Goal: Use online tool/utility: Utilize a website feature to perform a specific function

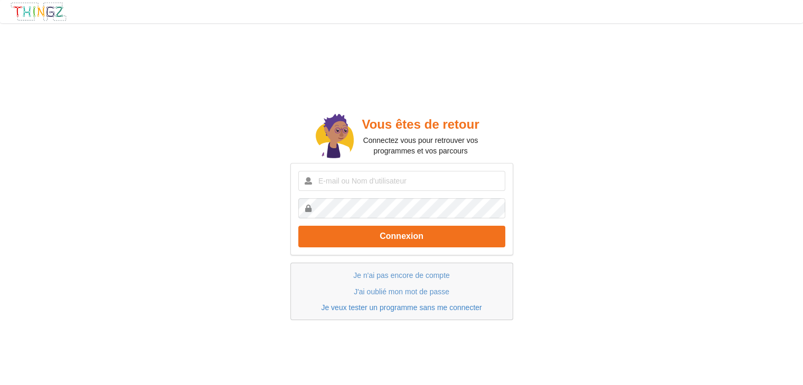
click at [432, 309] on link "Je veux tester un programme sans me connecter" at bounding box center [401, 308] width 161 height 8
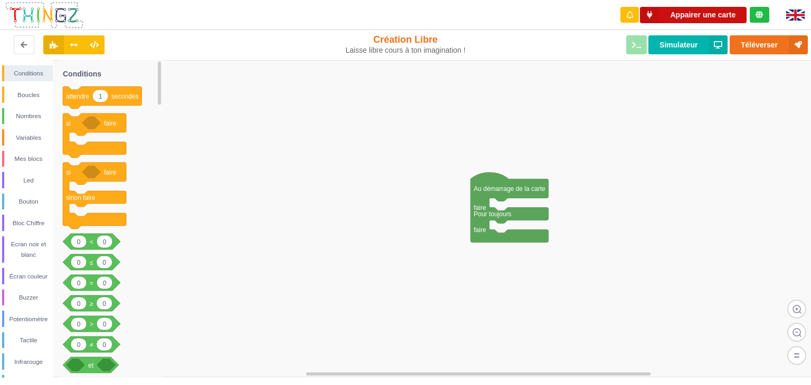
click at [672, 13] on button "Appairer une carte" at bounding box center [693, 15] width 107 height 16
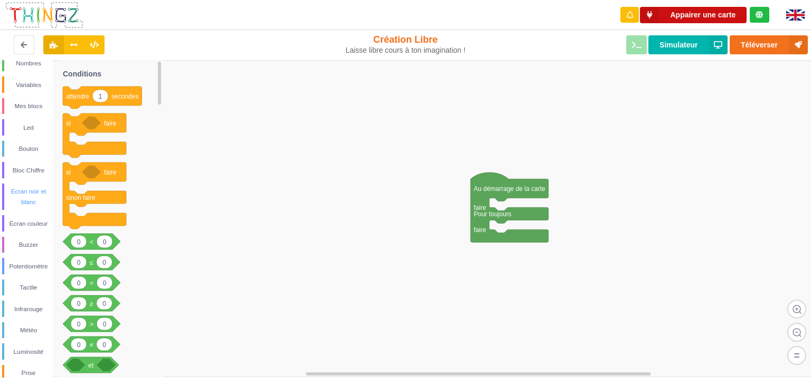
scroll to position [158, 0]
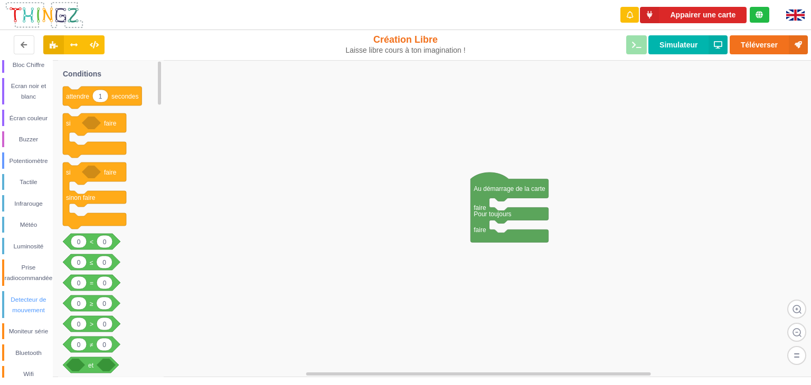
click at [34, 305] on div "Detecteur de mouvement" at bounding box center [28, 305] width 49 height 21
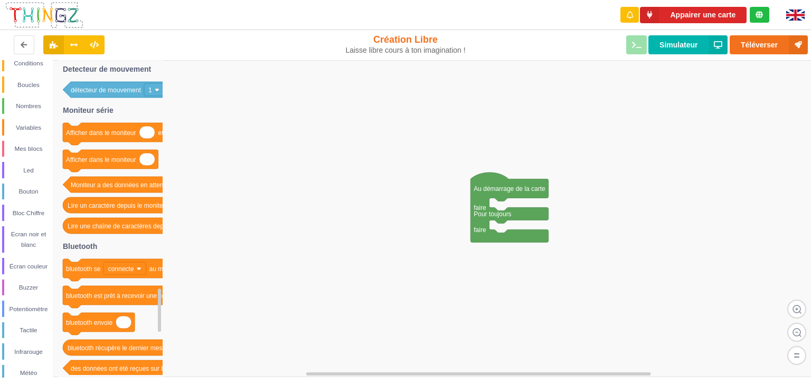
scroll to position [0, 0]
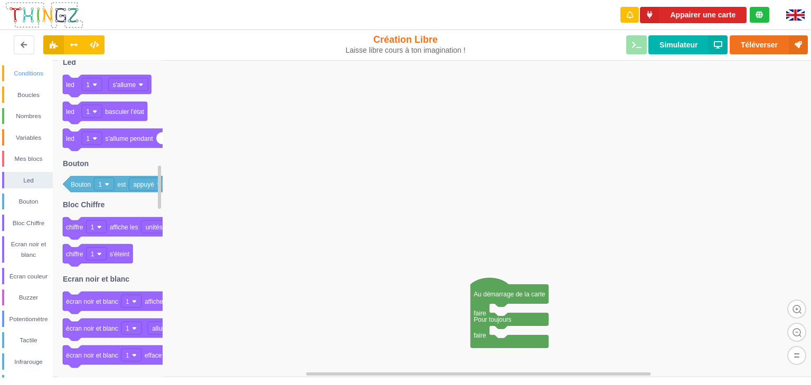
click at [39, 76] on div "Conditions" at bounding box center [28, 73] width 49 height 11
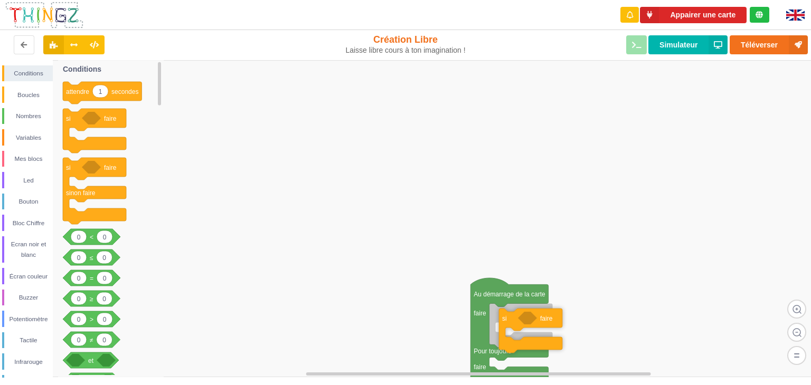
drag, startPoint x: 79, startPoint y: 125, endPoint x: 514, endPoint y: 325, distance: 478.7
click at [514, 325] on div "Conditions Boucles Nombres Variables Mes blocs Led Bouton Bloc Chiffre Ecran no…" at bounding box center [409, 219] width 818 height 318
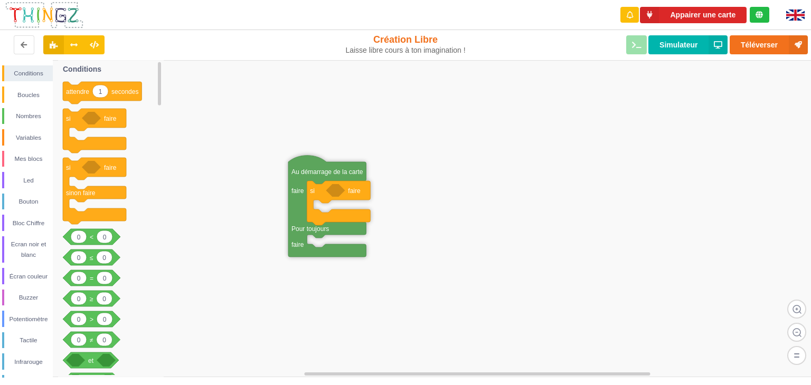
drag, startPoint x: 492, startPoint y: 296, endPoint x: 310, endPoint y: 176, distance: 218.4
drag, startPoint x: 95, startPoint y: 282, endPoint x: 370, endPoint y: 193, distance: 289.2
click at [370, 193] on div "Conditions Boucles Nombres Variables Mes blocs Led Bouton Bloc Chiffre Ecran no…" at bounding box center [409, 219] width 818 height 318
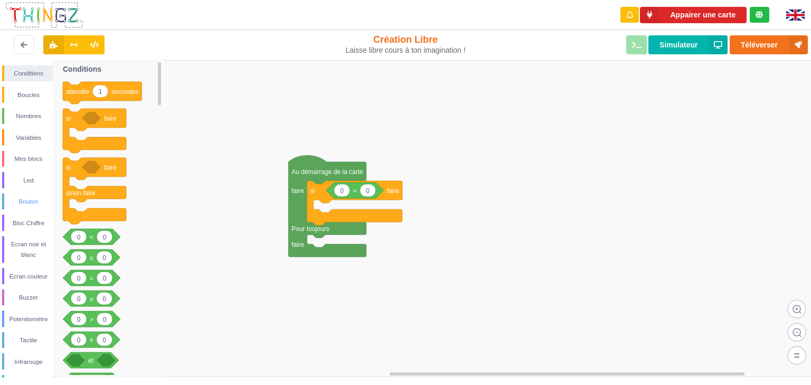
click at [33, 203] on div "Bouton" at bounding box center [28, 201] width 49 height 11
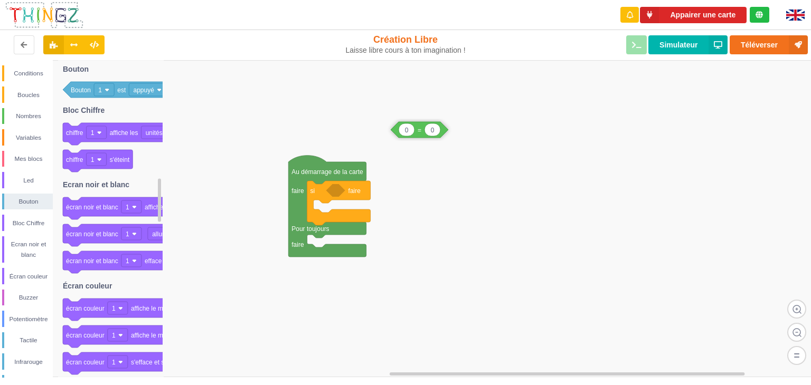
drag, startPoint x: 365, startPoint y: 183, endPoint x: 465, endPoint y: 125, distance: 115.0
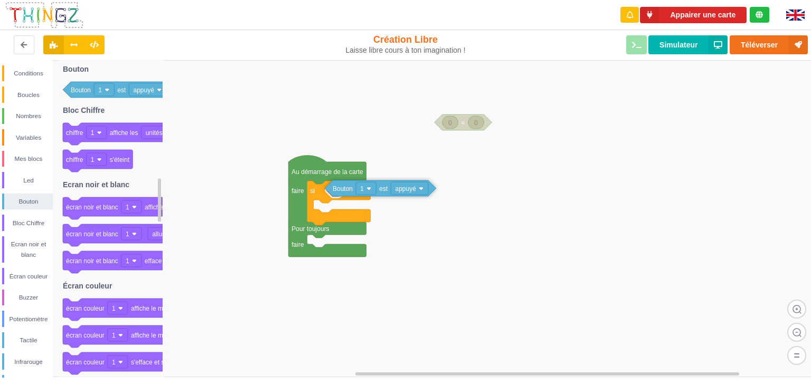
drag, startPoint x: 123, startPoint y: 90, endPoint x: 384, endPoint y: 189, distance: 279.9
click at [384, 189] on div "Conditions Boucles Nombres Variables Mes blocs Led Bouton Bloc Chiffre Ecran no…" at bounding box center [409, 219] width 818 height 318
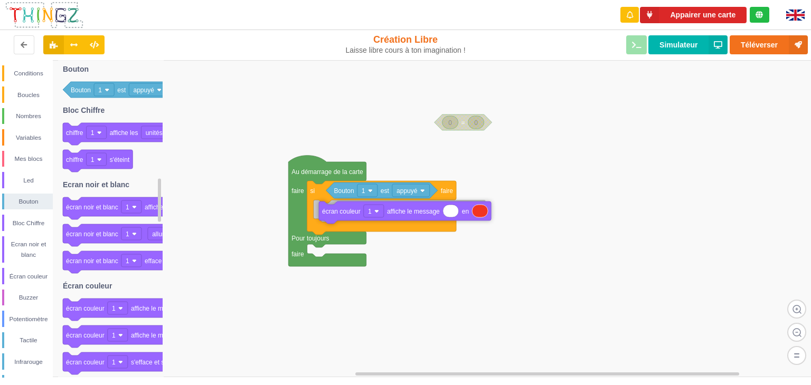
drag, startPoint x: 94, startPoint y: 312, endPoint x: 350, endPoint y: 215, distance: 273.9
click at [350, 215] on div "Conditions Boucles Nombres Variables Mes blocs Led Bouton Bloc Chiffre Ecran no…" at bounding box center [409, 219] width 818 height 318
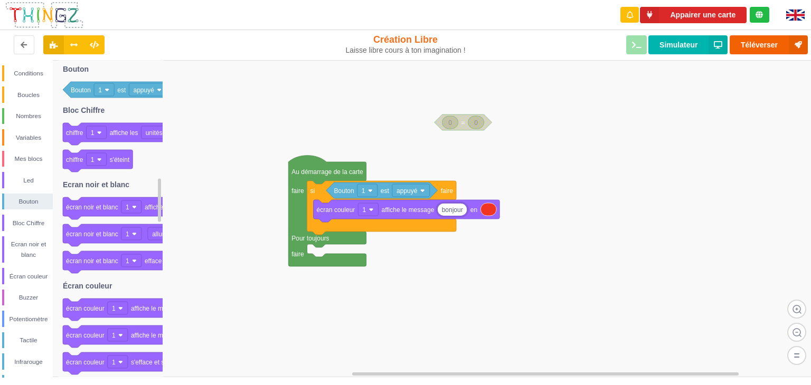
type input "bonjour"
click at [769, 53] on button "Téléverser" at bounding box center [769, 44] width 78 height 19
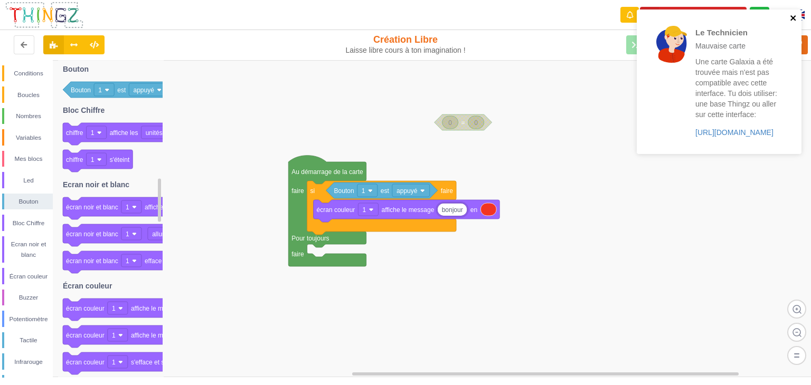
click at [791, 17] on icon "close" at bounding box center [793, 18] width 7 height 8
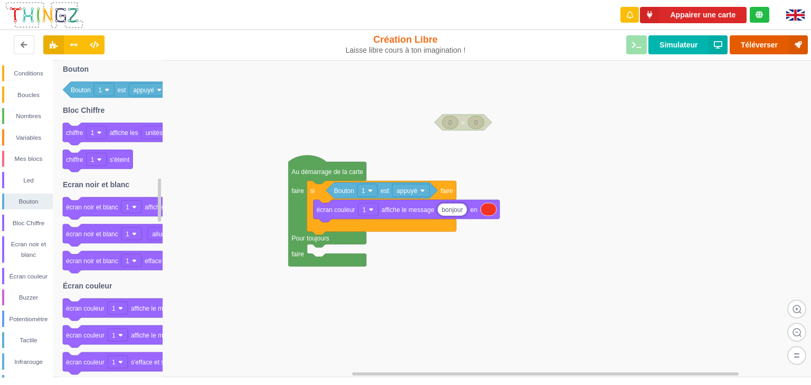
click at [764, 46] on button "Téléverser" at bounding box center [769, 44] width 78 height 19
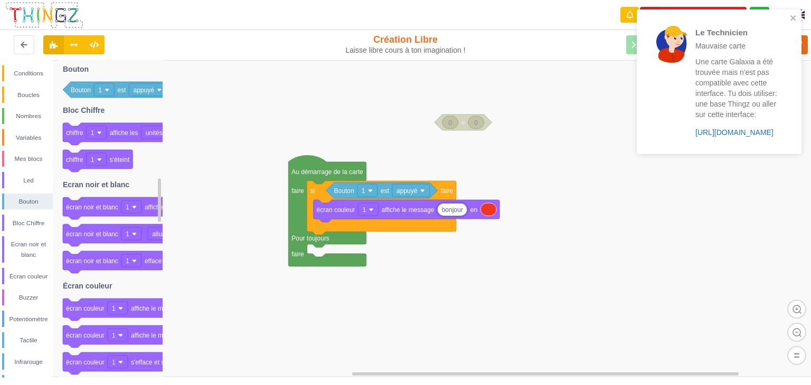
click at [747, 131] on link "https://play.thingz.co/galaxia" at bounding box center [734, 132] width 78 height 8
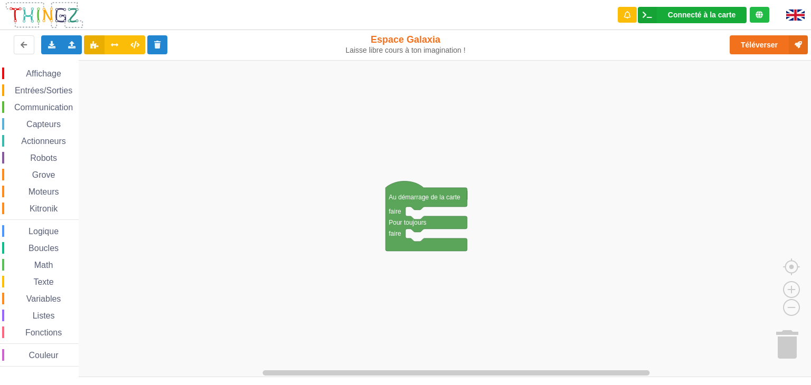
click at [709, 17] on div "Connecté à la carte" at bounding box center [702, 14] width 68 height 7
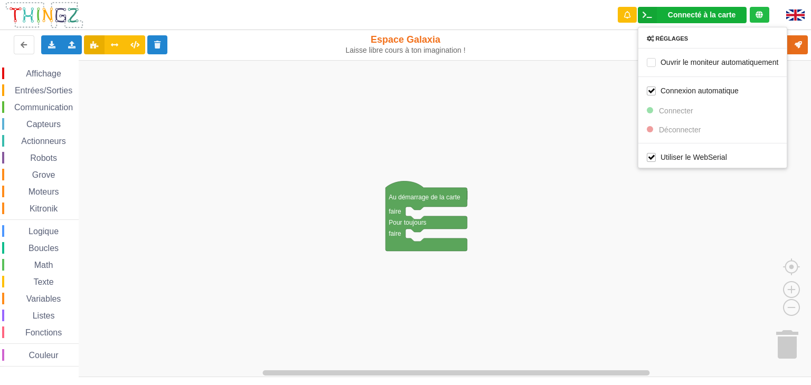
click at [686, 15] on div "Connecté à la carte" at bounding box center [702, 14] width 68 height 7
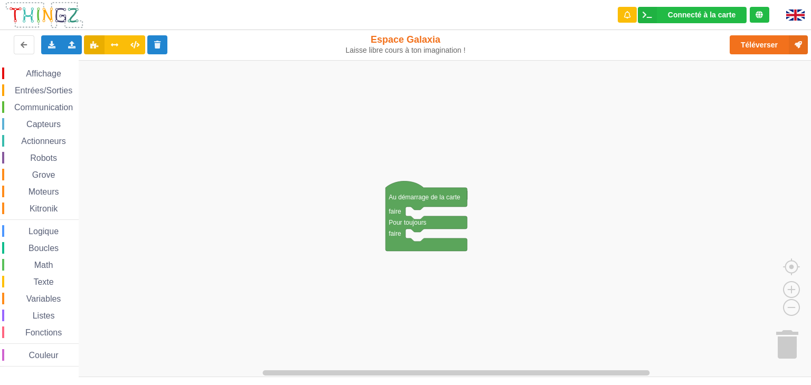
click at [48, 234] on span "Logique" at bounding box center [43, 231] width 33 height 9
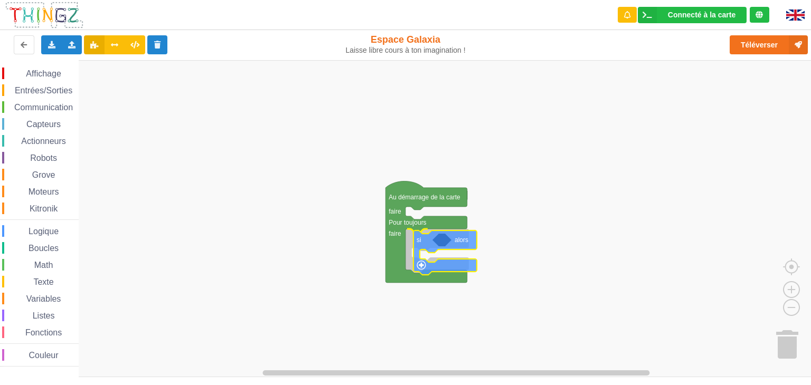
click at [419, 239] on div "Affichage Entrées/Sorties Communication Capteurs Actionneurs Robots Grove Moteu…" at bounding box center [409, 219] width 818 height 318
click at [43, 92] on span "Entrées/Sorties" at bounding box center [43, 90] width 61 height 9
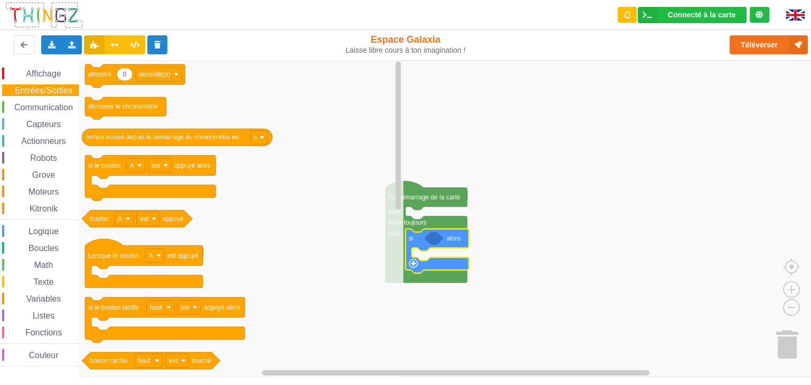
click at [46, 127] on span "Capteurs" at bounding box center [43, 124] width 37 height 9
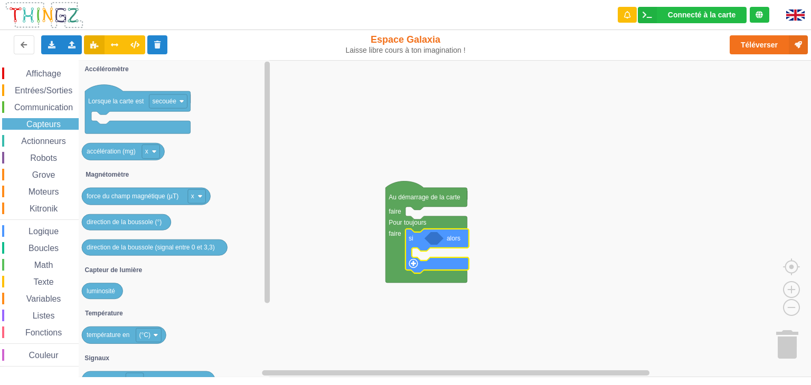
click at [34, 298] on span "Variables" at bounding box center [44, 299] width 38 height 9
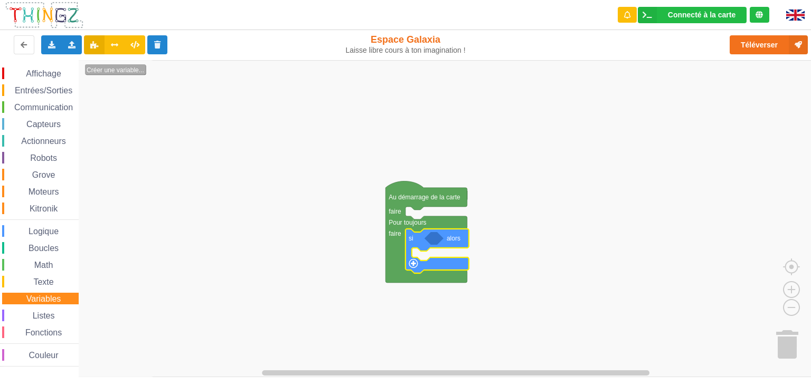
click at [117, 71] on text "Créer une variable..." at bounding box center [116, 70] width 58 height 7
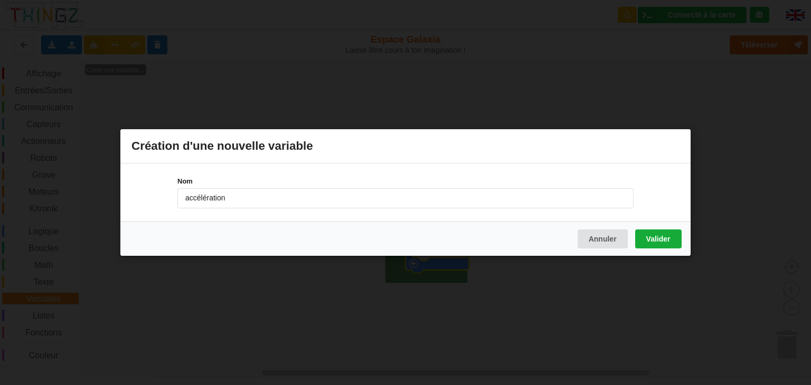
type input "accélération"
click at [652, 239] on button "Valider" at bounding box center [658, 239] width 46 height 19
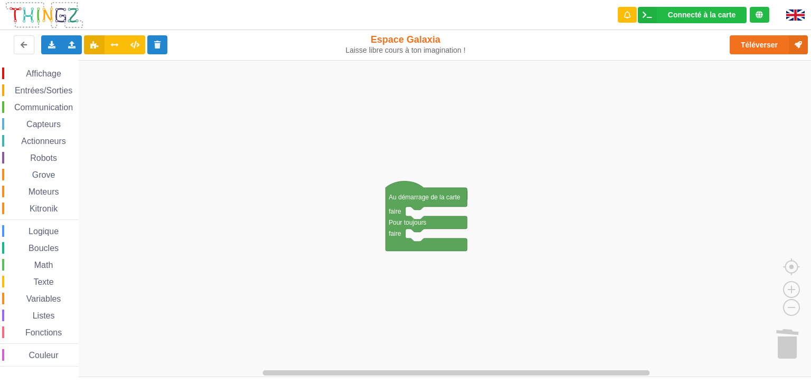
click at [46, 103] on span "Communication" at bounding box center [44, 107] width 62 height 9
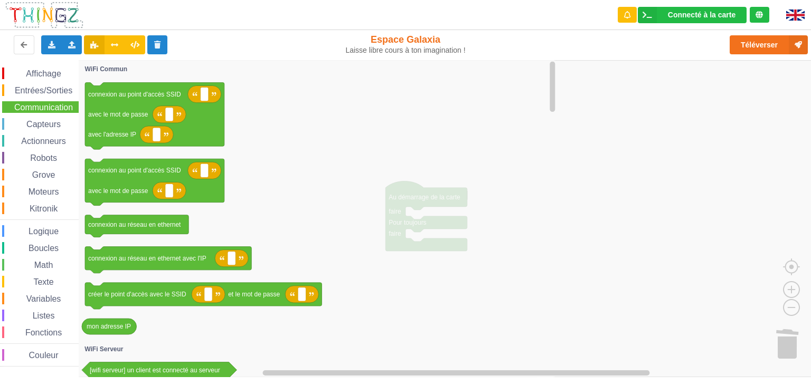
click at [50, 71] on span "Affichage" at bounding box center [43, 73] width 38 height 9
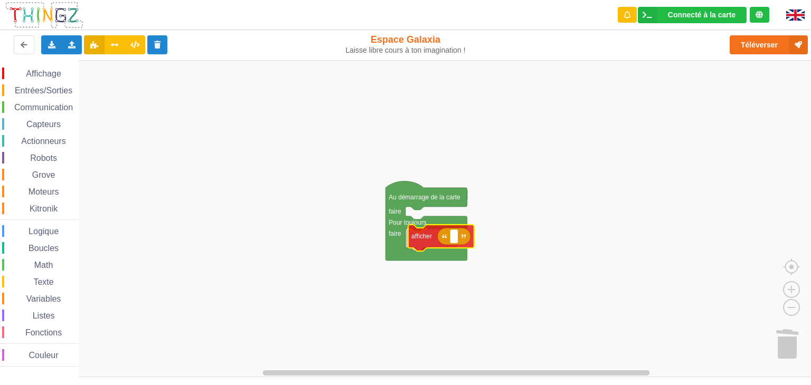
click at [429, 239] on div "Affichage Entrées/Sorties Communication Capteurs Actionneurs Robots Grove Moteu…" at bounding box center [409, 219] width 818 height 318
click at [51, 298] on span "Variables" at bounding box center [44, 299] width 38 height 9
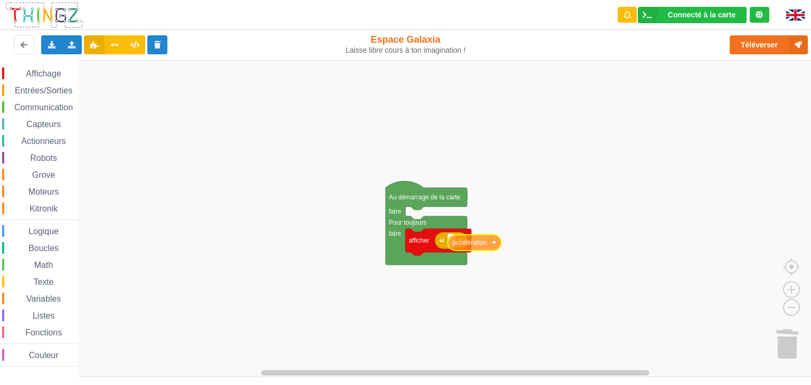
click at [464, 242] on div "Affichage Entrées/Sorties Communication Capteurs Actionneurs Robots Grove Moteu…" at bounding box center [409, 219] width 818 height 318
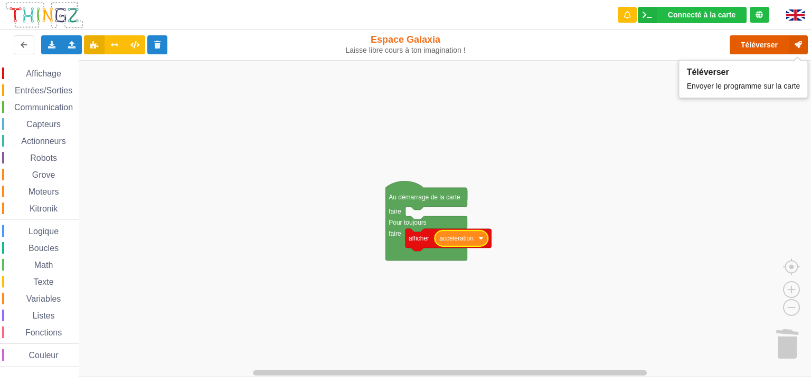
click at [741, 39] on button "Téléverser" at bounding box center [769, 44] width 78 height 19
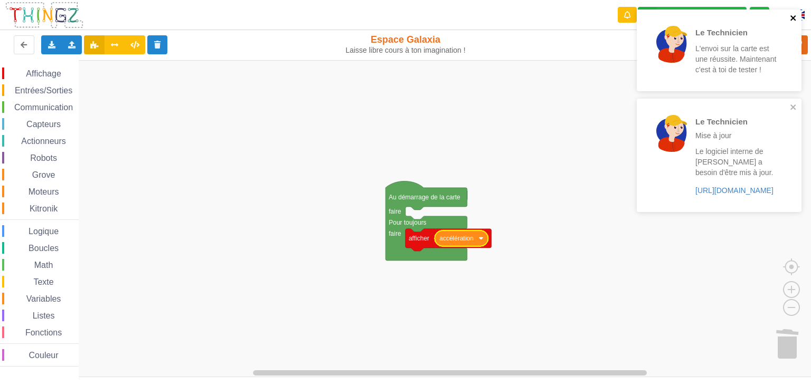
click at [792, 18] on icon "close" at bounding box center [793, 18] width 7 height 8
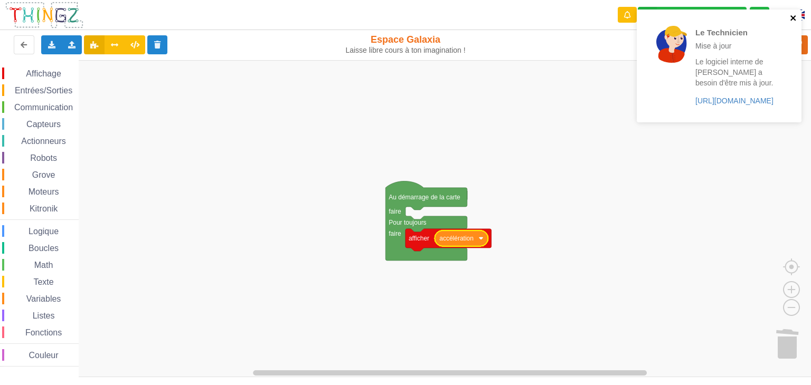
click at [792, 20] on icon "close" at bounding box center [792, 17] width 5 height 5
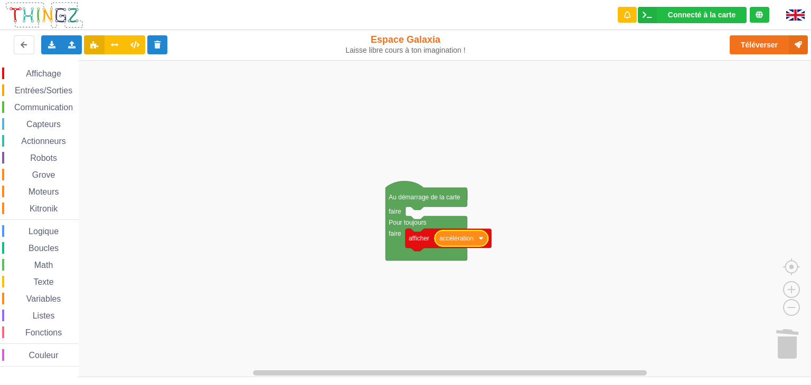
click at [761, 48] on div "Le Technicien Mise à jour Le logiciel interne de [PERSON_NAME] a besoin d'être …" at bounding box center [719, 69] width 169 height 125
click at [762, 46] on button "Téléverser" at bounding box center [769, 44] width 78 height 19
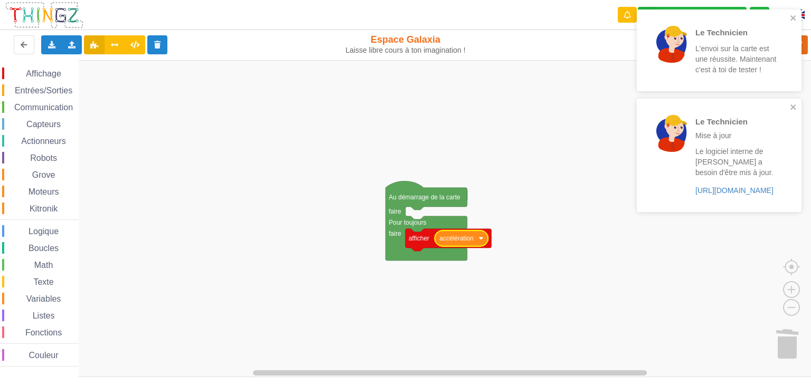
click at [789, 20] on div "Le Technicien L'envoi sur la carte est une réussite. Maintenant c'est à [PERSON…" at bounding box center [715, 50] width 149 height 73
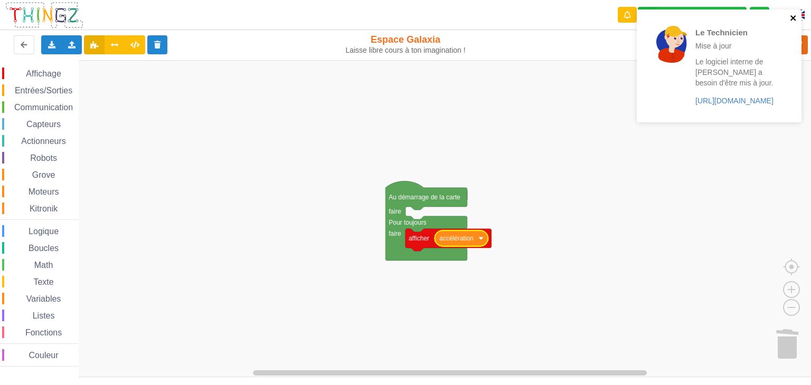
click at [796, 17] on icon "close" at bounding box center [793, 18] width 7 height 8
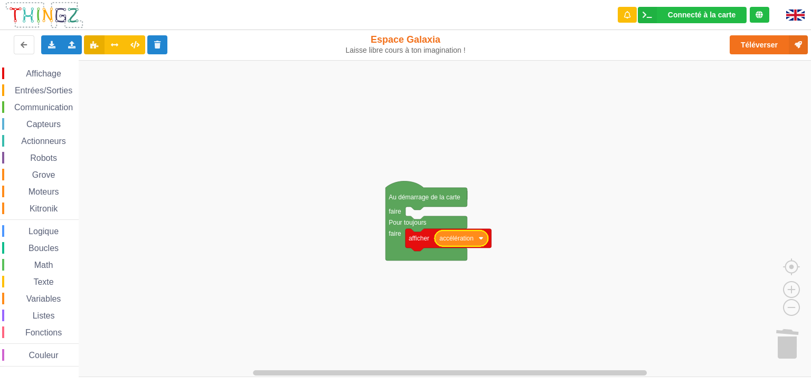
click at [774, 50] on div "Le Technicien Mise à jour Le logiciel interne de [PERSON_NAME] a besoin d'être …" at bounding box center [719, 69] width 169 height 125
click at [30, 77] on span "Affichage" at bounding box center [43, 73] width 38 height 9
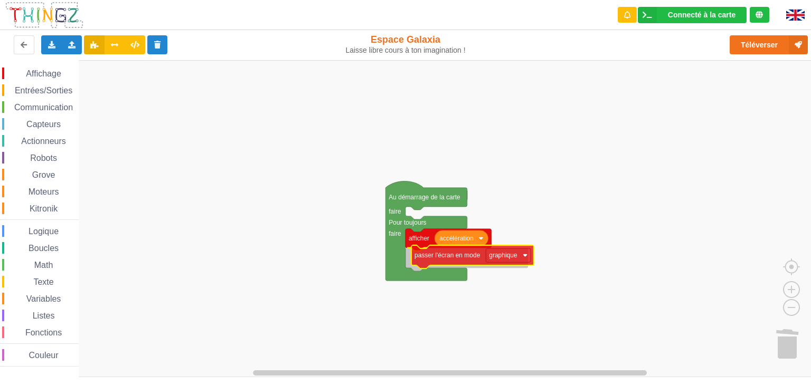
click at [466, 254] on div "Affichage Entrées/Sorties Communication Capteurs Actionneurs Robots Grove Moteu…" at bounding box center [409, 219] width 818 height 318
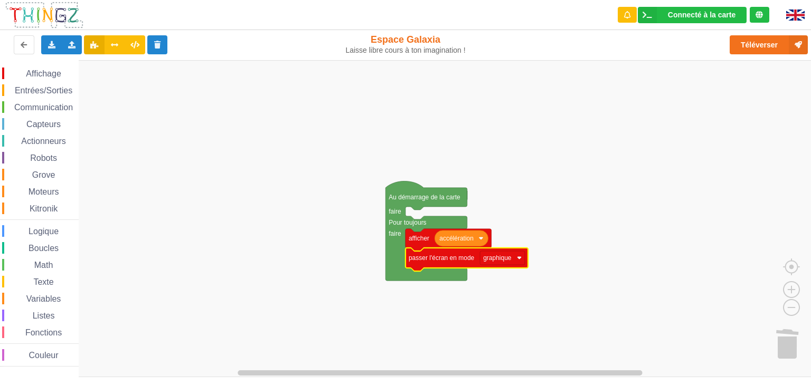
click at [46, 77] on span "Affichage" at bounding box center [43, 73] width 38 height 9
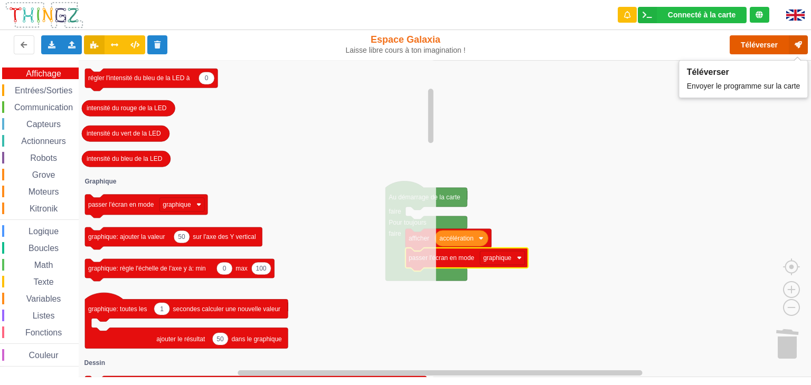
click at [748, 40] on button "Téléverser" at bounding box center [769, 44] width 78 height 19
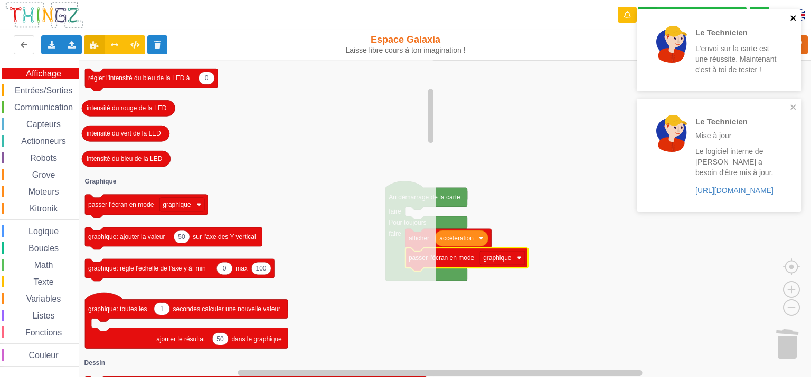
click at [792, 17] on icon "close" at bounding box center [792, 17] width 5 height 5
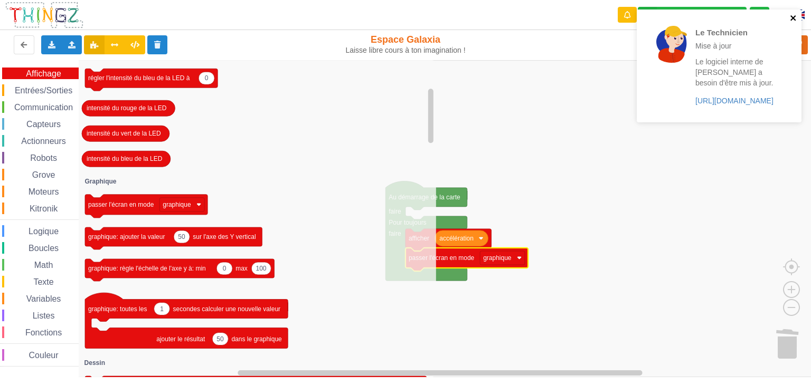
click at [796, 17] on icon "close" at bounding box center [793, 18] width 7 height 8
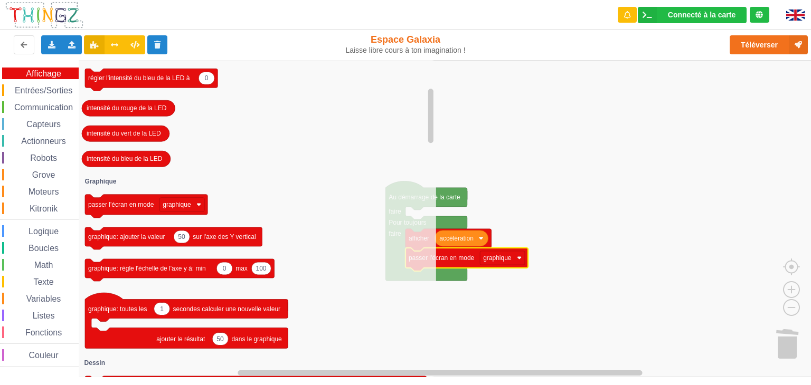
click at [40, 99] on div "Affichage Entrées/Sorties Communication Capteurs Actionneurs Robots Grove Moteu…" at bounding box center [39, 217] width 79 height 299
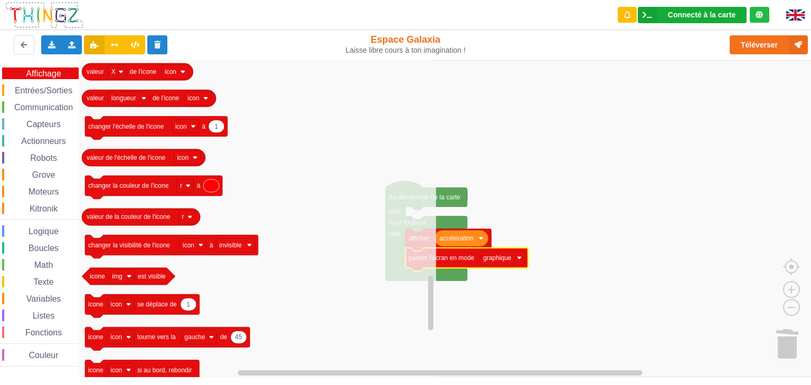
click at [685, 15] on div "Connecté à la carte" at bounding box center [702, 14] width 68 height 7
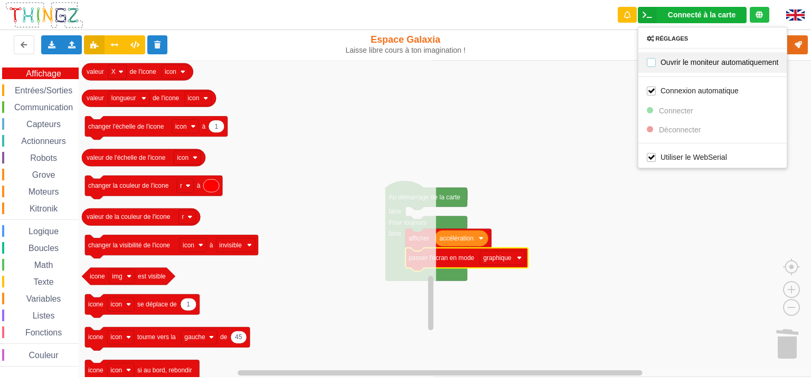
click at [704, 63] on label "Ouvrir le moniteur automatiquement" at bounding box center [712, 62] width 131 height 9
checkbox input "true"
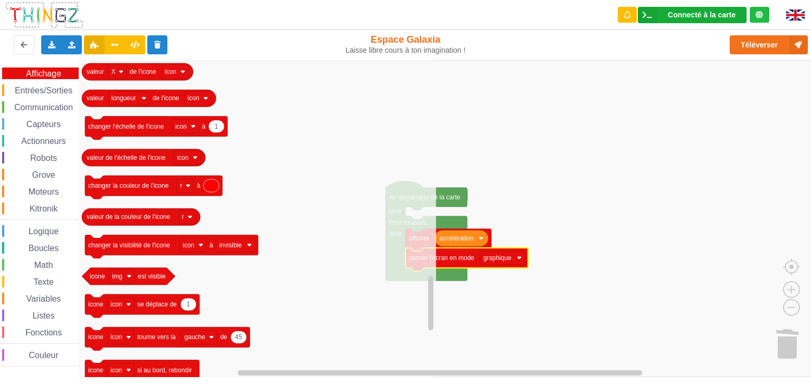
click at [717, 17] on div "Connecté à la carte" at bounding box center [702, 14] width 68 height 7
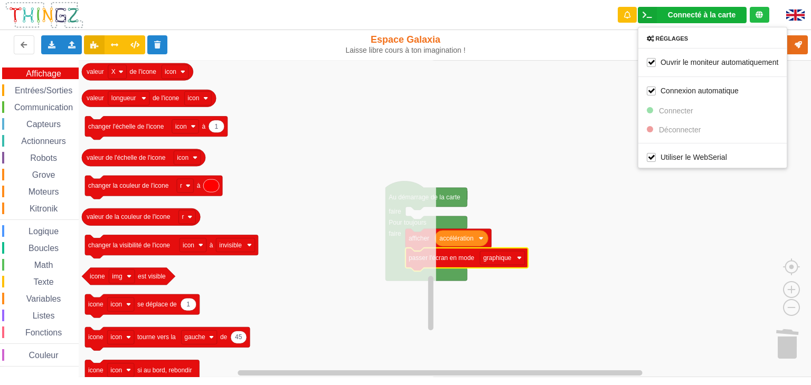
click at [797, 83] on rect "Espace de travail de Blocky" at bounding box center [409, 218] width 818 height 317
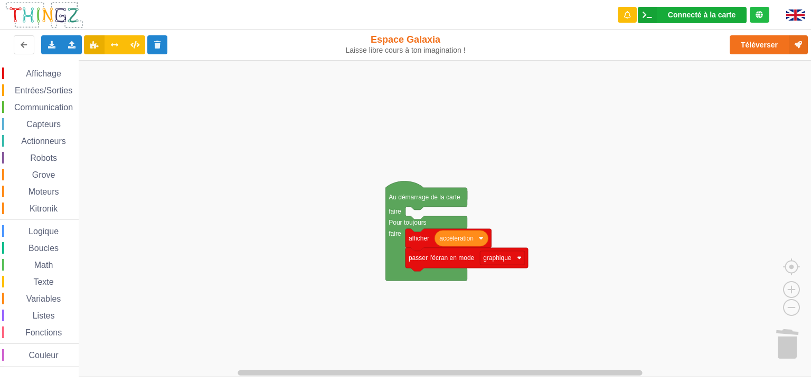
click at [659, 17] on div "Connecté à la carte Réglages Ouvrir le moniteur automatiquement Connexion autom…" at bounding box center [692, 15] width 109 height 16
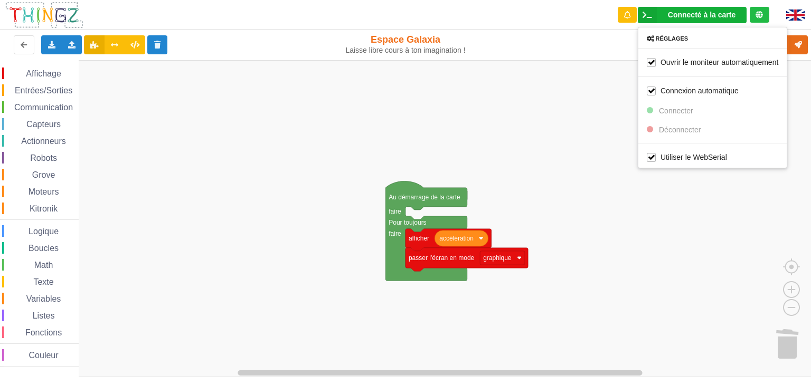
click at [600, 117] on rect "Espace de travail de Blocky" at bounding box center [409, 218] width 818 height 317
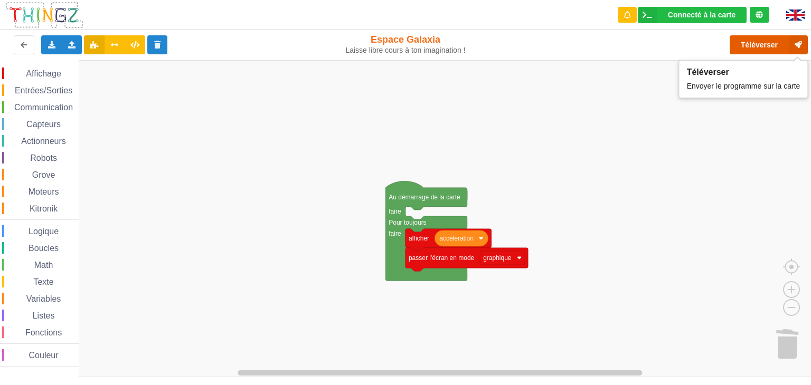
click at [750, 43] on button "Téléverser" at bounding box center [769, 44] width 78 height 19
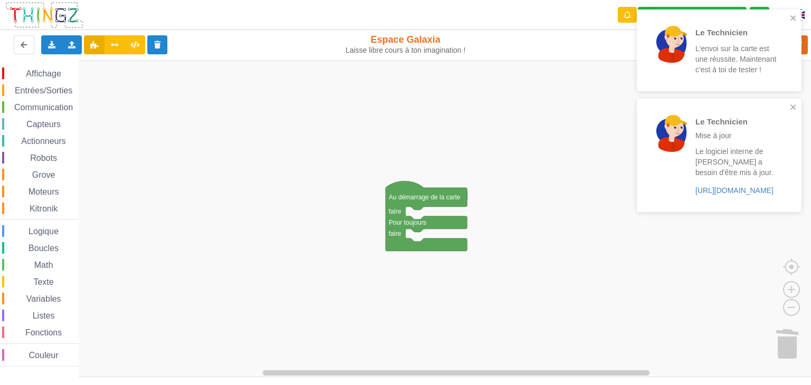
click at [44, 87] on span "Entrées/Sorties" at bounding box center [43, 90] width 61 height 9
click at [267, 227] on div "Affichage Entrées/Sorties Communication Capteurs Actionneurs Robots Grove Moteu…" at bounding box center [409, 219] width 818 height 318
click at [53, 233] on span "Logique" at bounding box center [43, 231] width 33 height 9
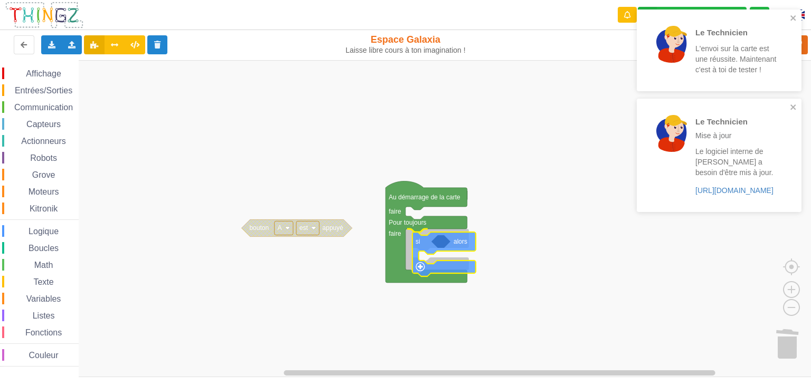
click at [425, 243] on div "Affichage Entrées/Sorties Communication Capteurs Actionneurs Robots Grove Moteu…" at bounding box center [409, 219] width 818 height 318
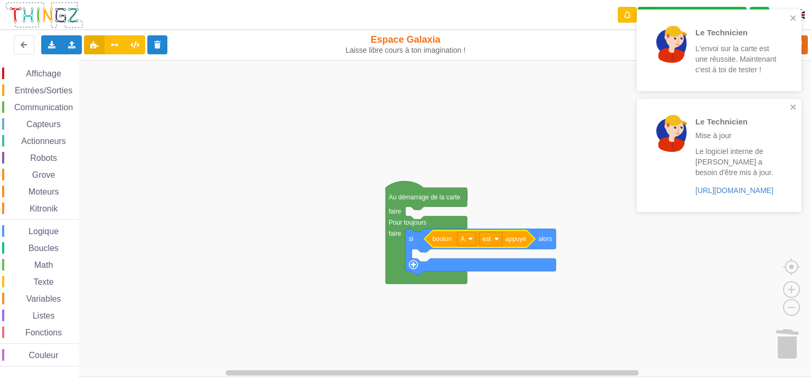
click at [39, 72] on span "Affichage" at bounding box center [43, 73] width 38 height 9
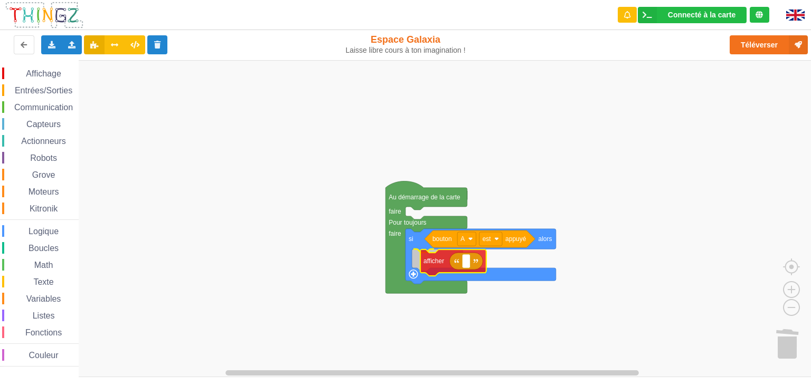
click at [428, 265] on div "Affichage Entrées/Sorties Communication Capteurs Actionneurs Robots Grove Moteu…" at bounding box center [409, 219] width 818 height 318
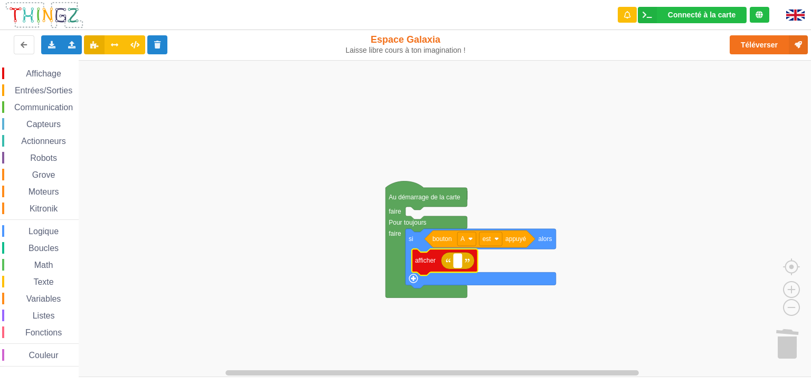
click at [459, 262] on rect "Espace de travail de Blocky" at bounding box center [458, 261] width 8 height 14
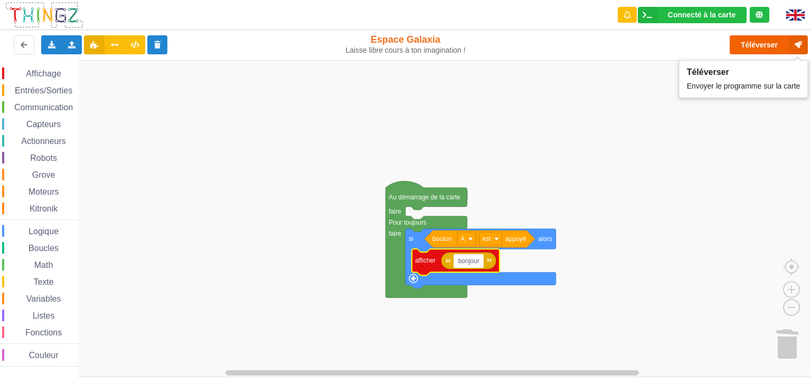
type input "bonjour"
click at [756, 42] on button "Téléverser" at bounding box center [769, 44] width 78 height 19
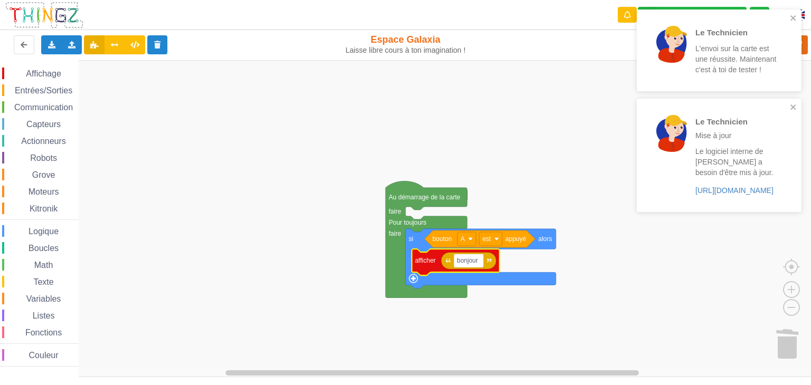
click at [473, 129] on rect "Espace de travail de Blocky" at bounding box center [409, 218] width 818 height 317
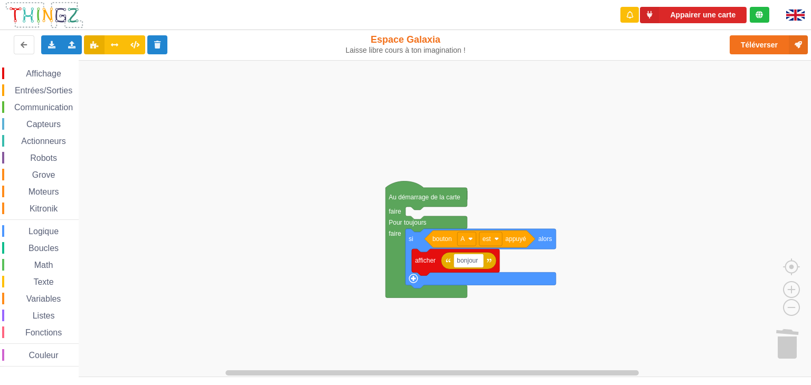
click at [133, 135] on rect "Espace de travail de Blocky" at bounding box center [409, 218] width 818 height 317
click at [73, 117] on div "Affichage Entrées/Sorties Communication Capteurs Actionneurs Robots Grove Moteu…" at bounding box center [39, 217] width 79 height 299
